Goal: Navigation & Orientation: Find specific page/section

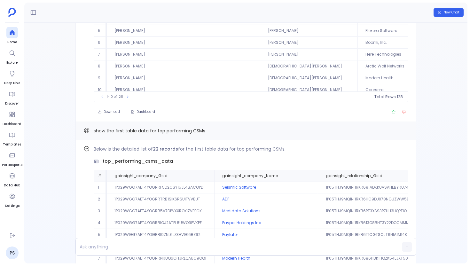
scroll to position [31, 0]
click at [13, 253] on link "PS" at bounding box center [12, 253] width 13 height 13
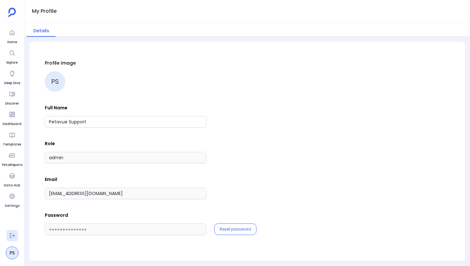
click at [11, 238] on icon at bounding box center [12, 235] width 5 height 5
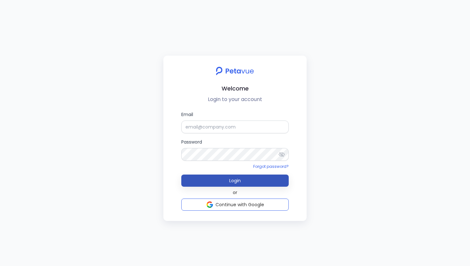
click at [238, 179] on span "Login" at bounding box center [235, 180] width 12 height 6
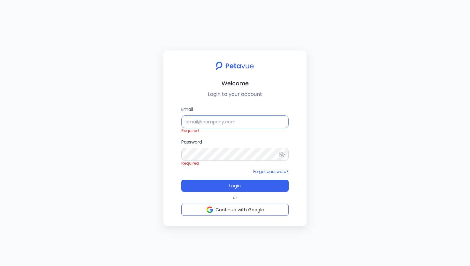
click at [230, 124] on input "Email" at bounding box center [234, 121] width 107 height 13
type input "[EMAIL_ADDRESS][DOMAIN_NAME]"
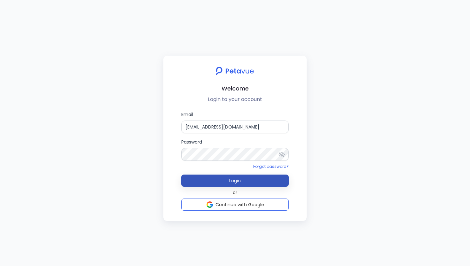
click at [246, 184] on button "Login" at bounding box center [234, 181] width 107 height 12
click at [231, 181] on span "Login" at bounding box center [235, 180] width 12 height 6
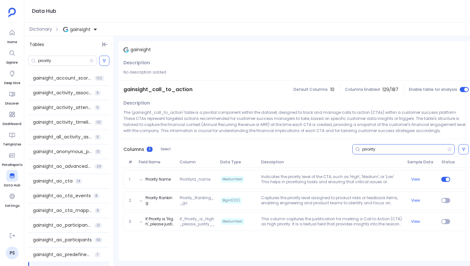
scroll to position [91, 0]
